Goal: Transaction & Acquisition: Purchase product/service

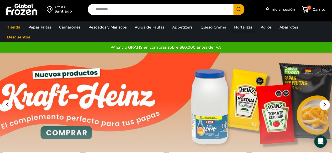
click at [239, 27] on link "Hortalizas" at bounding box center [243, 27] width 24 height 10
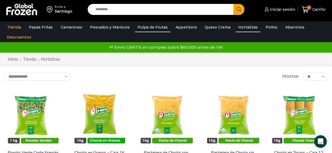
click at [144, 27] on link "Pulpa de Frutas" at bounding box center [152, 27] width 35 height 10
